Goal: Find specific page/section: Find specific page/section

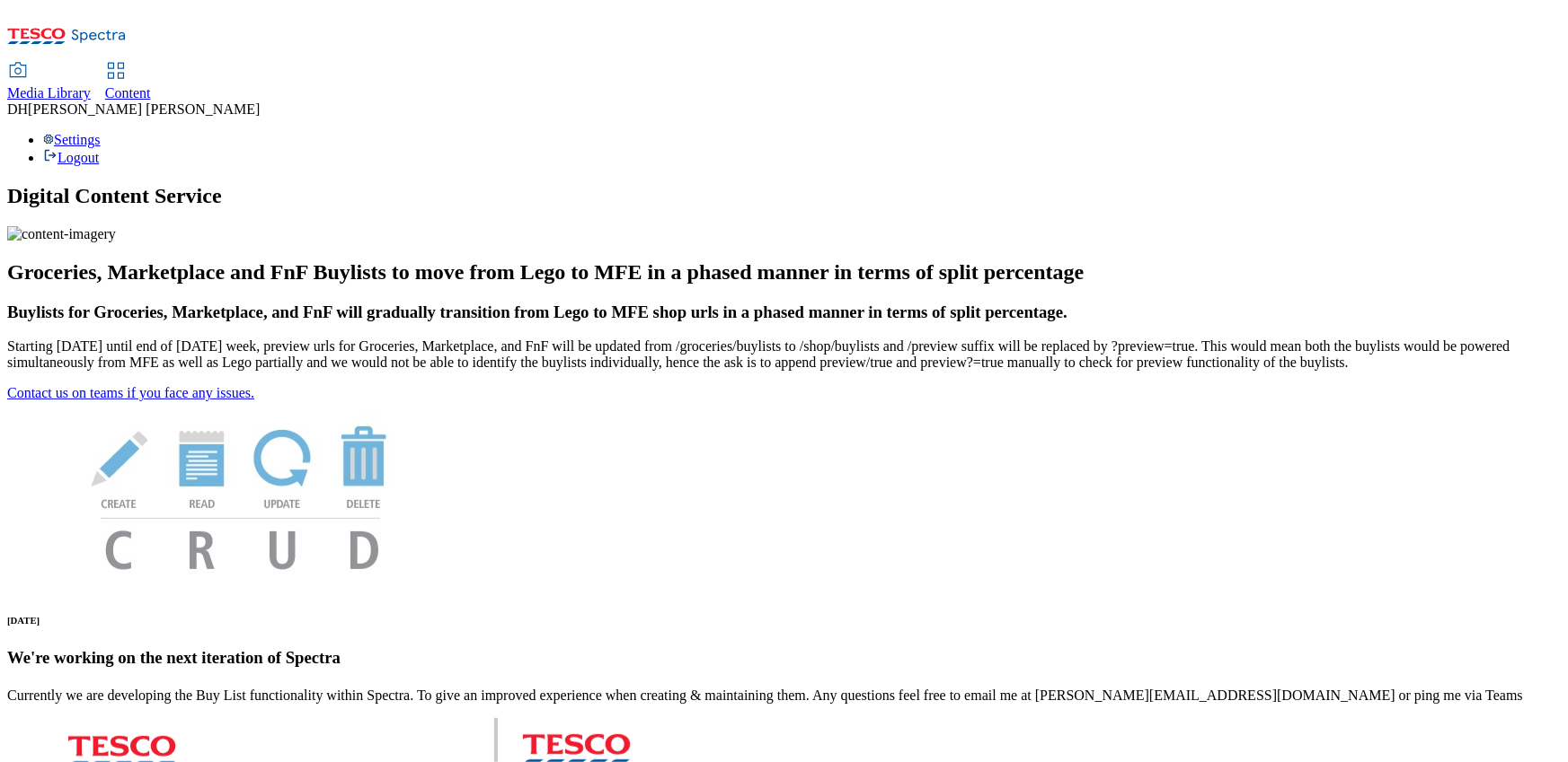
click at [151, 85] on span "Content" at bounding box center [128, 93] width 46 height 16
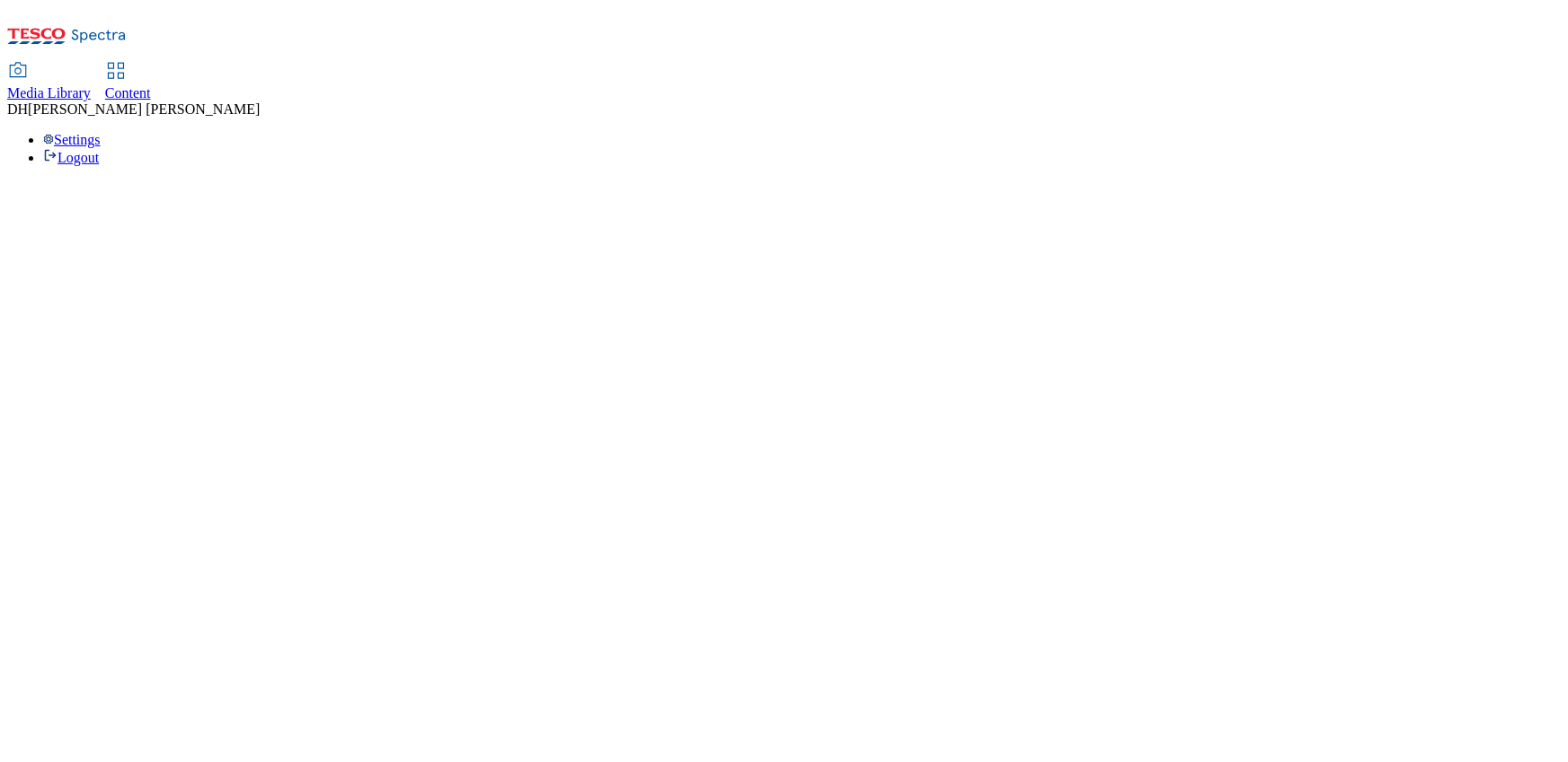
select select "group-comms"
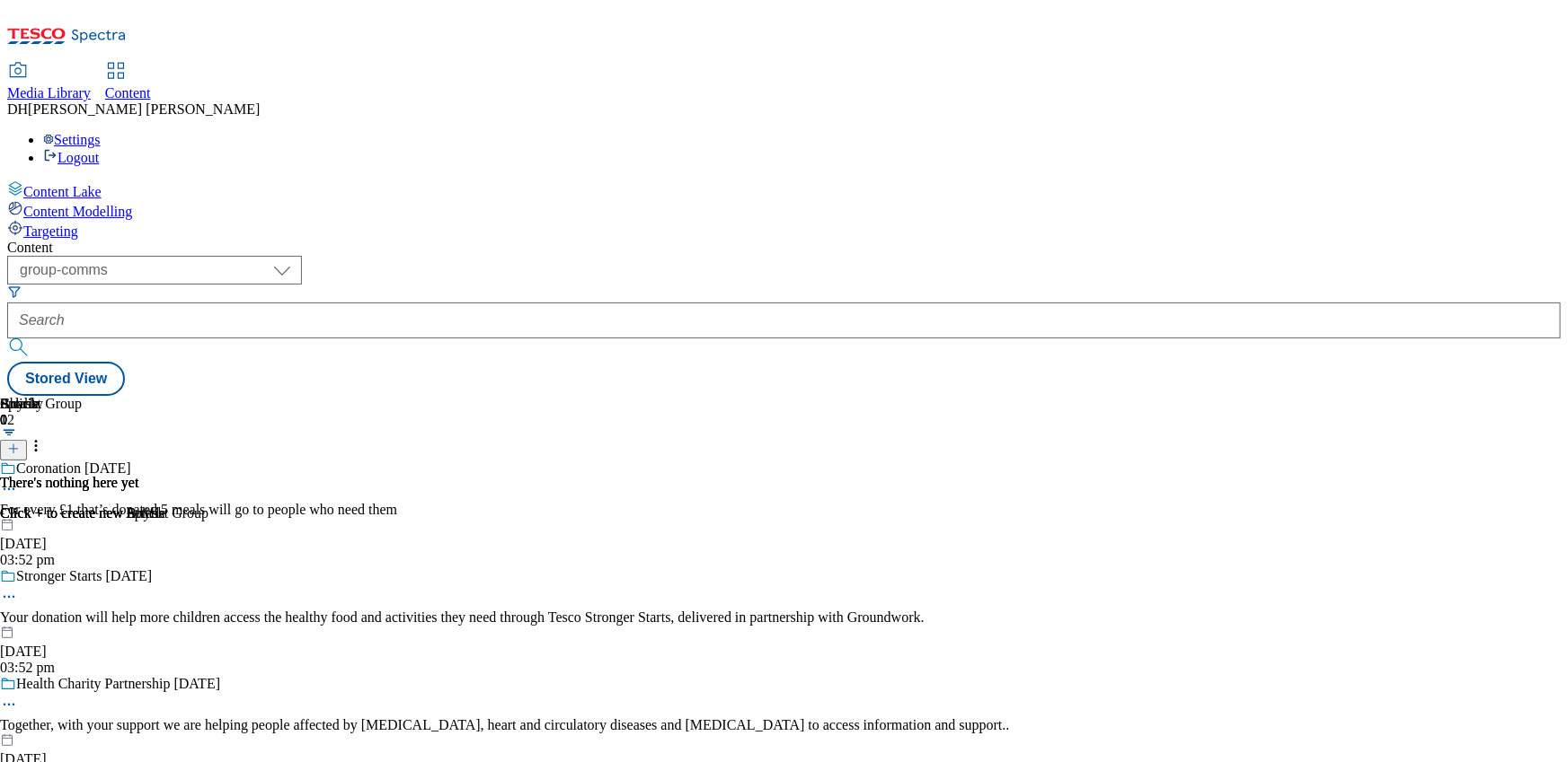
click at [91, 85] on span "Media Library" at bounding box center [49, 93] width 83 height 16
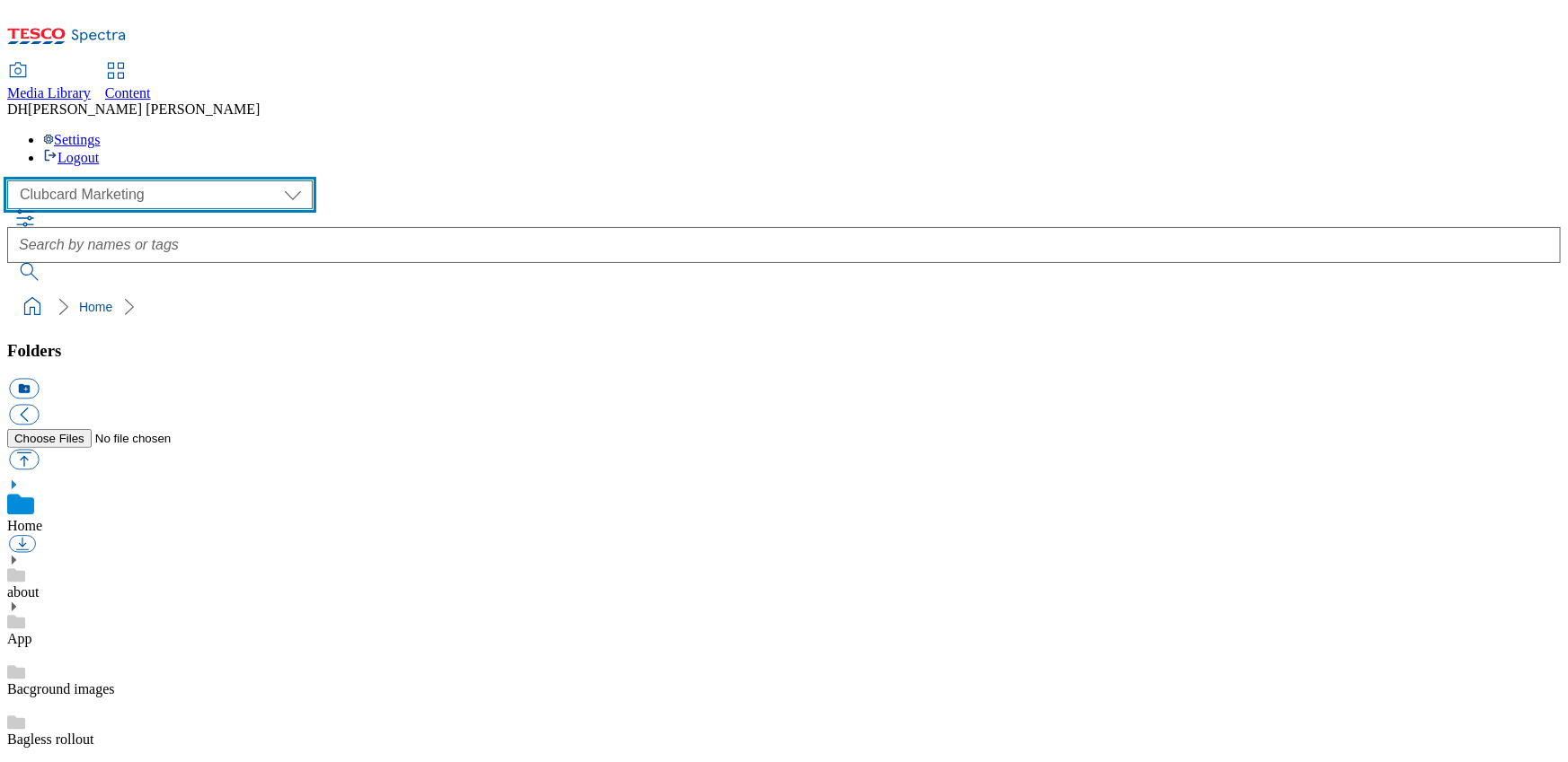
click at [60, 180] on select "Clubcard Marketing Demo Dotcom UK Emails GHS Marketing UK GHS Product UK GHS RO…" at bounding box center [159, 194] width 305 height 28
select select "flare-ghs-mktg"
click at [12, 180] on select "Clubcard Marketing Demo Dotcom UK Emails GHS Marketing UK GHS Product UK GHS RO…" at bounding box center [159, 194] width 305 height 28
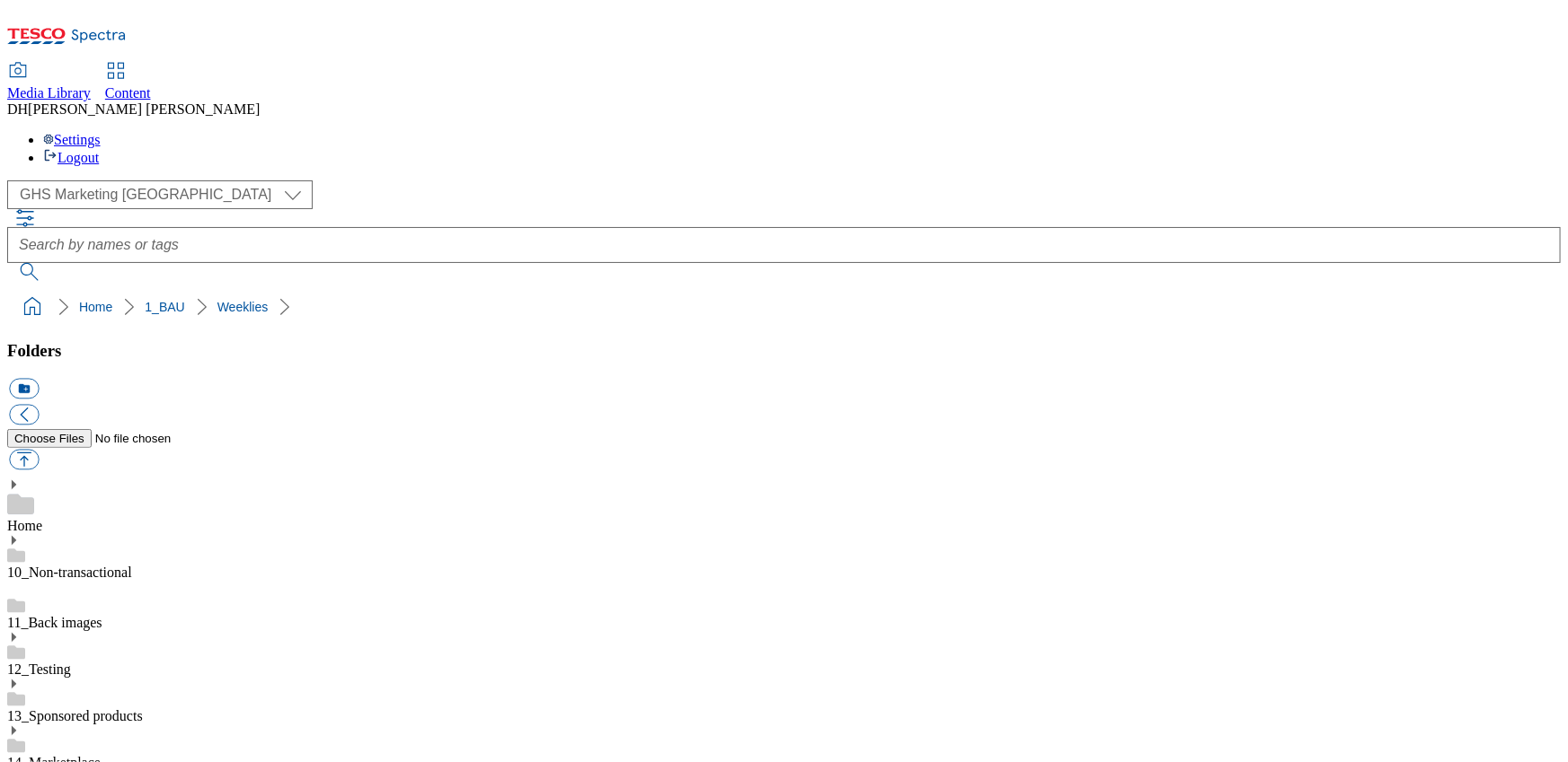
drag, startPoint x: 55, startPoint y: 674, endPoint x: 182, endPoint y: 654, distance: 128.6
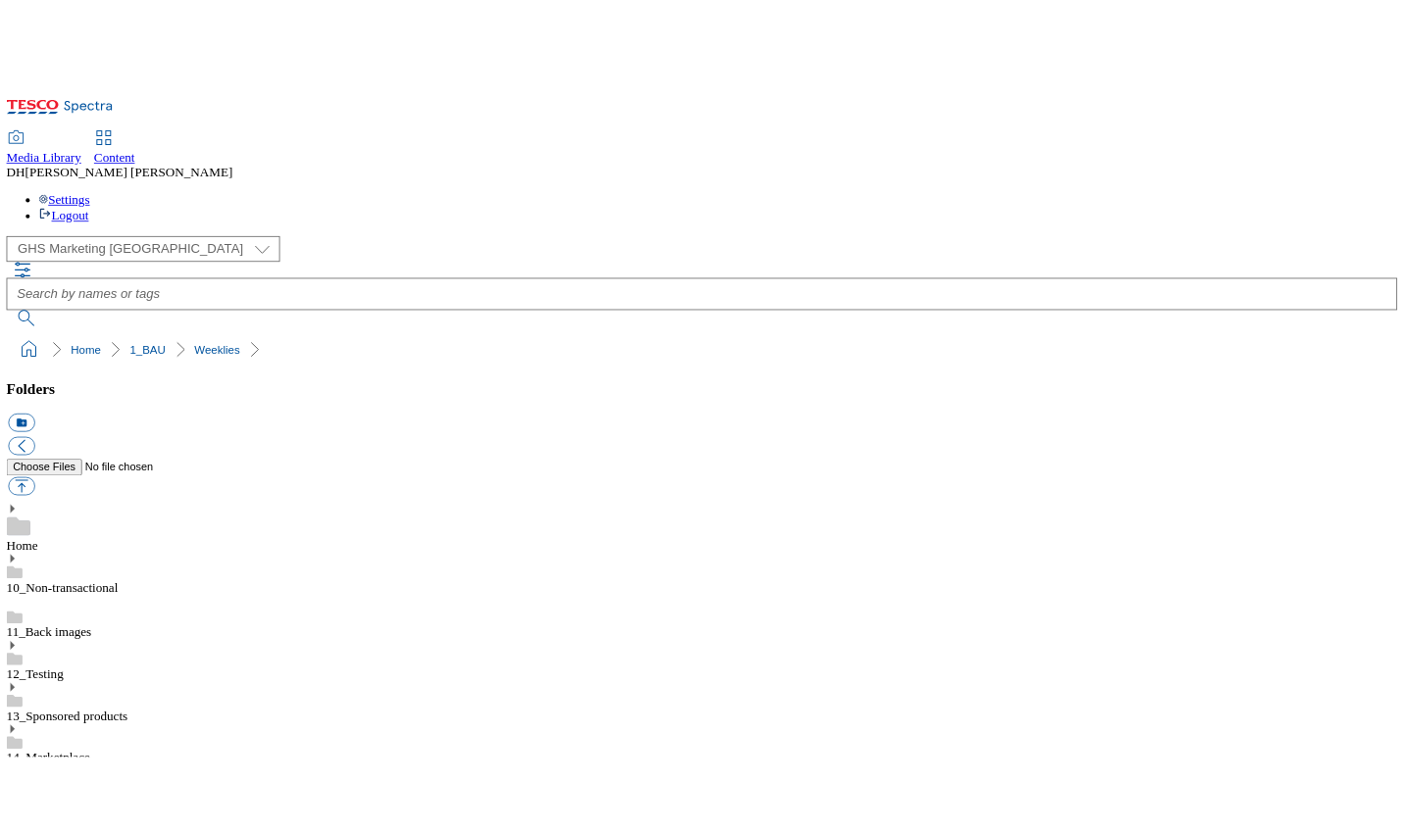
scroll to position [1821, 0]
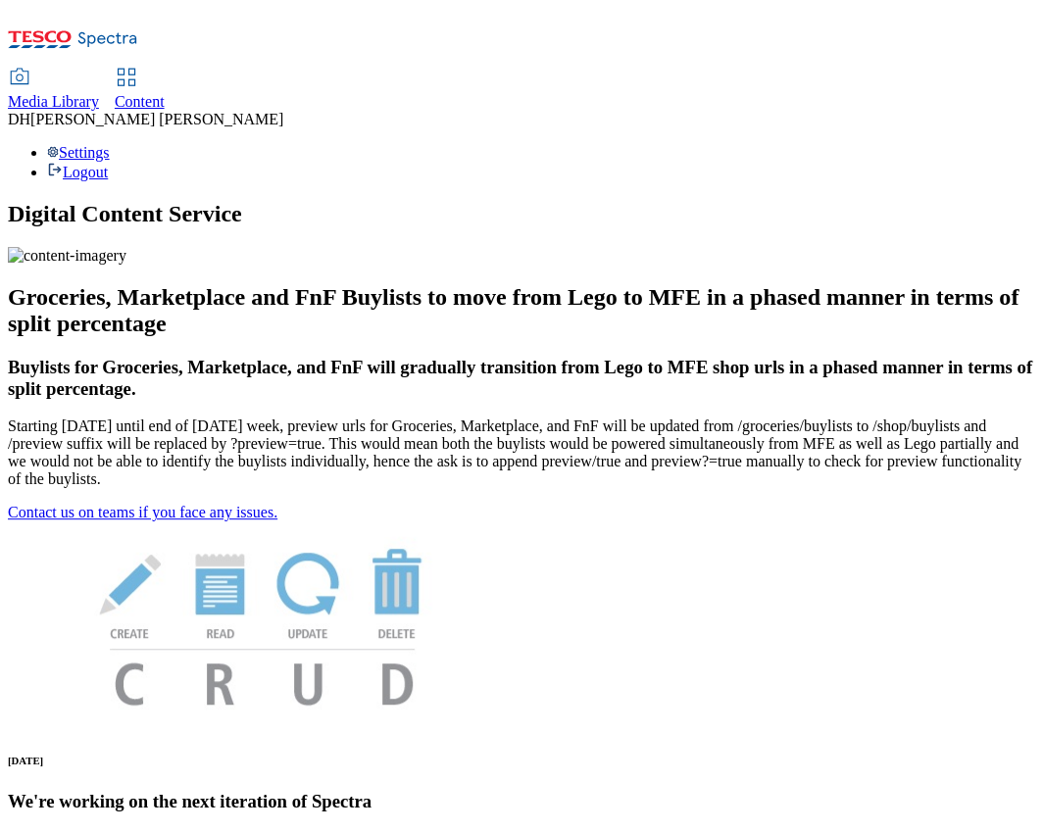
click at [99, 93] on span "Media Library" at bounding box center [53, 101] width 91 height 17
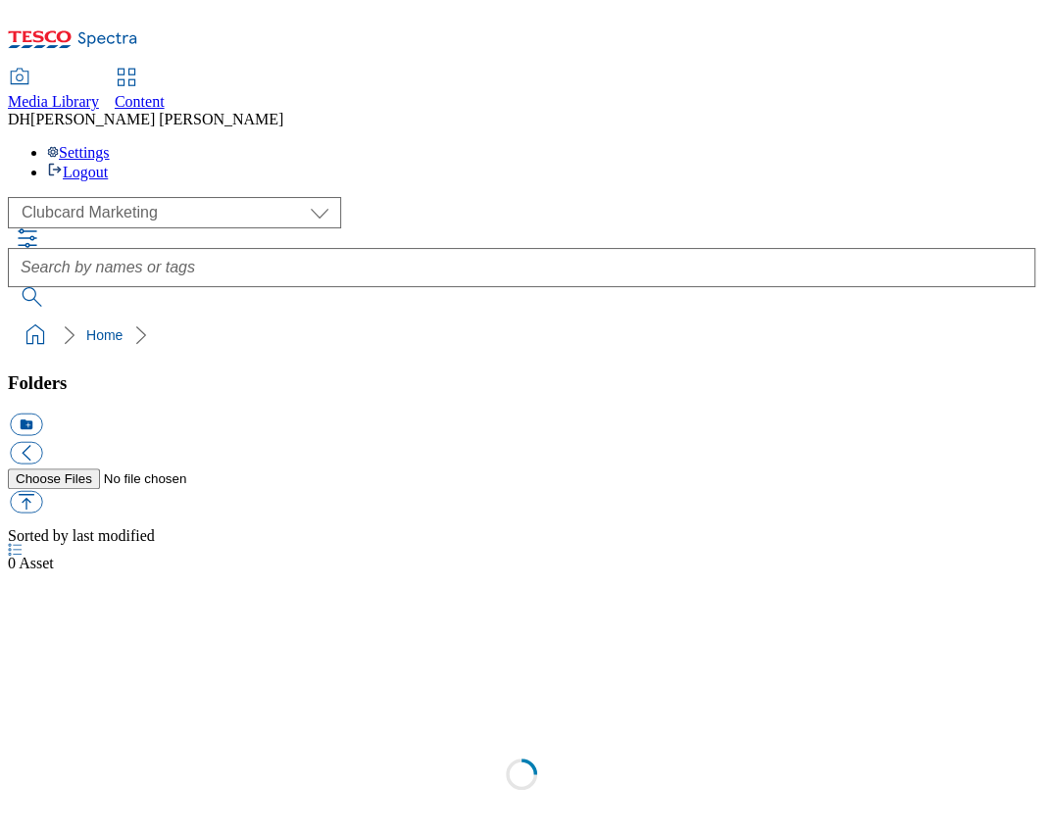
select select "flare-clubcard-mktg"
